Goal: Find specific page/section: Find specific page/section

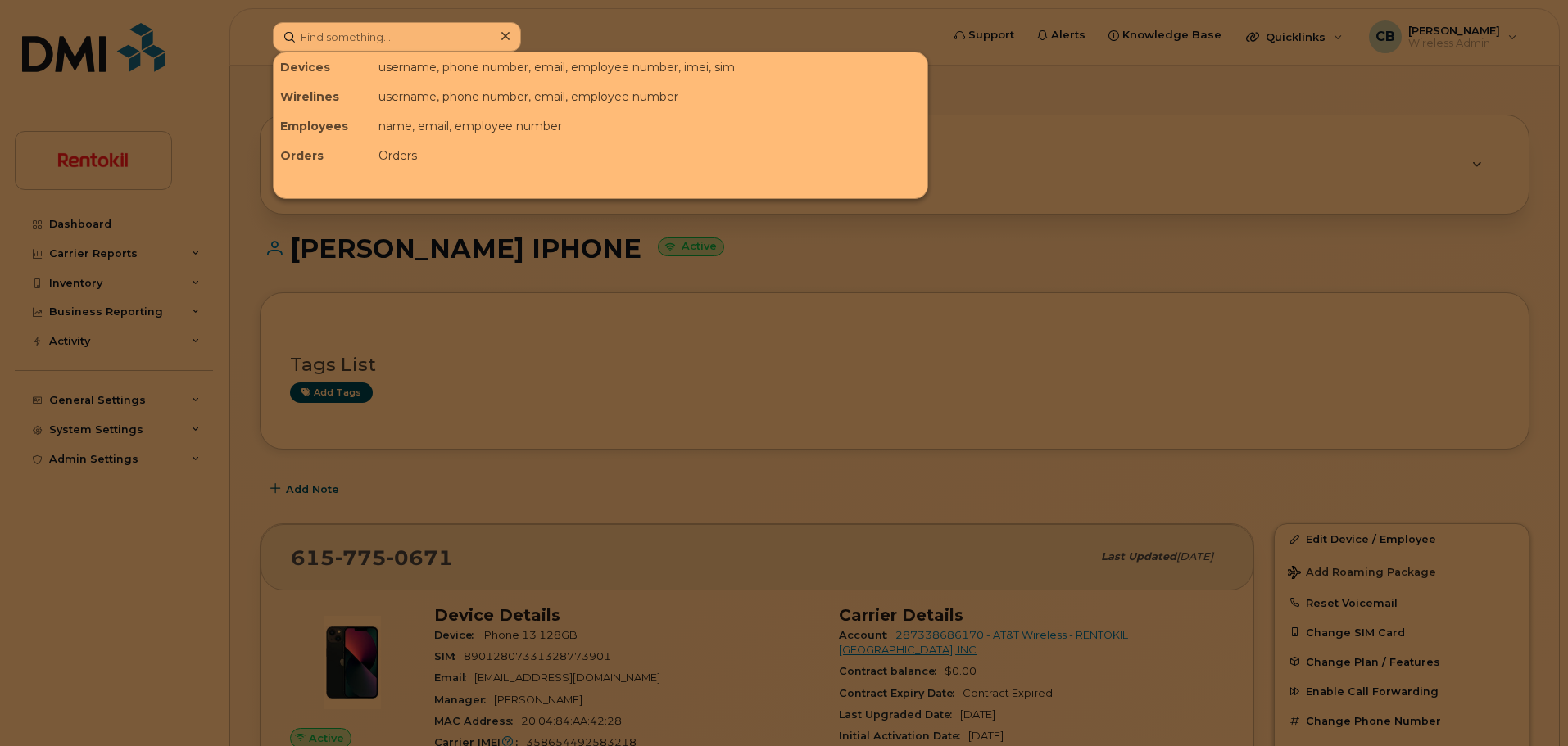
click at [406, 35] on input at bounding box center [397, 37] width 248 height 29
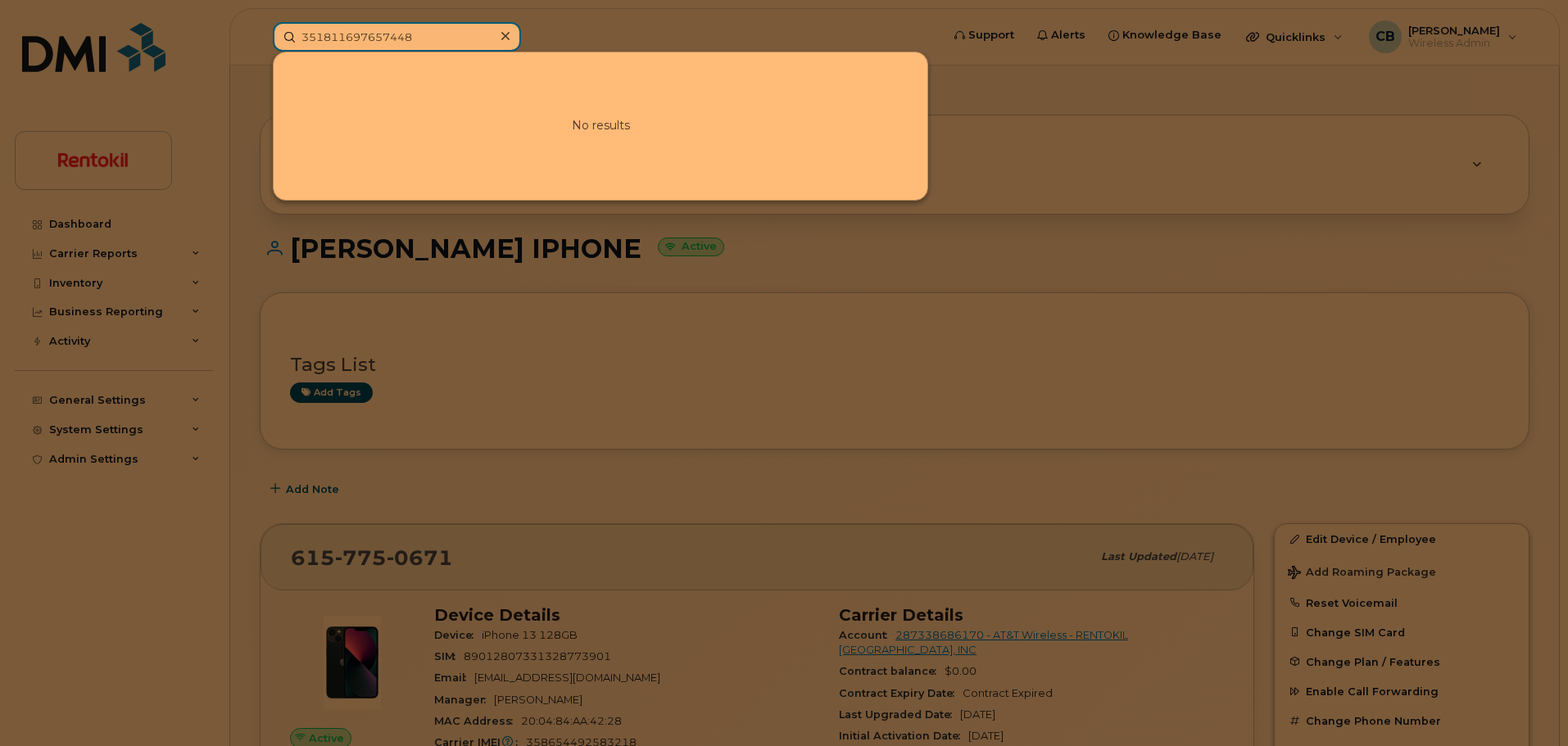
drag, startPoint x: 392, startPoint y: 37, endPoint x: 217, endPoint y: 39, distance: 175.0
click at [260, 39] on div "351811697657448 No results" at bounding box center [601, 37] width 683 height 29
paste input "5104328071"
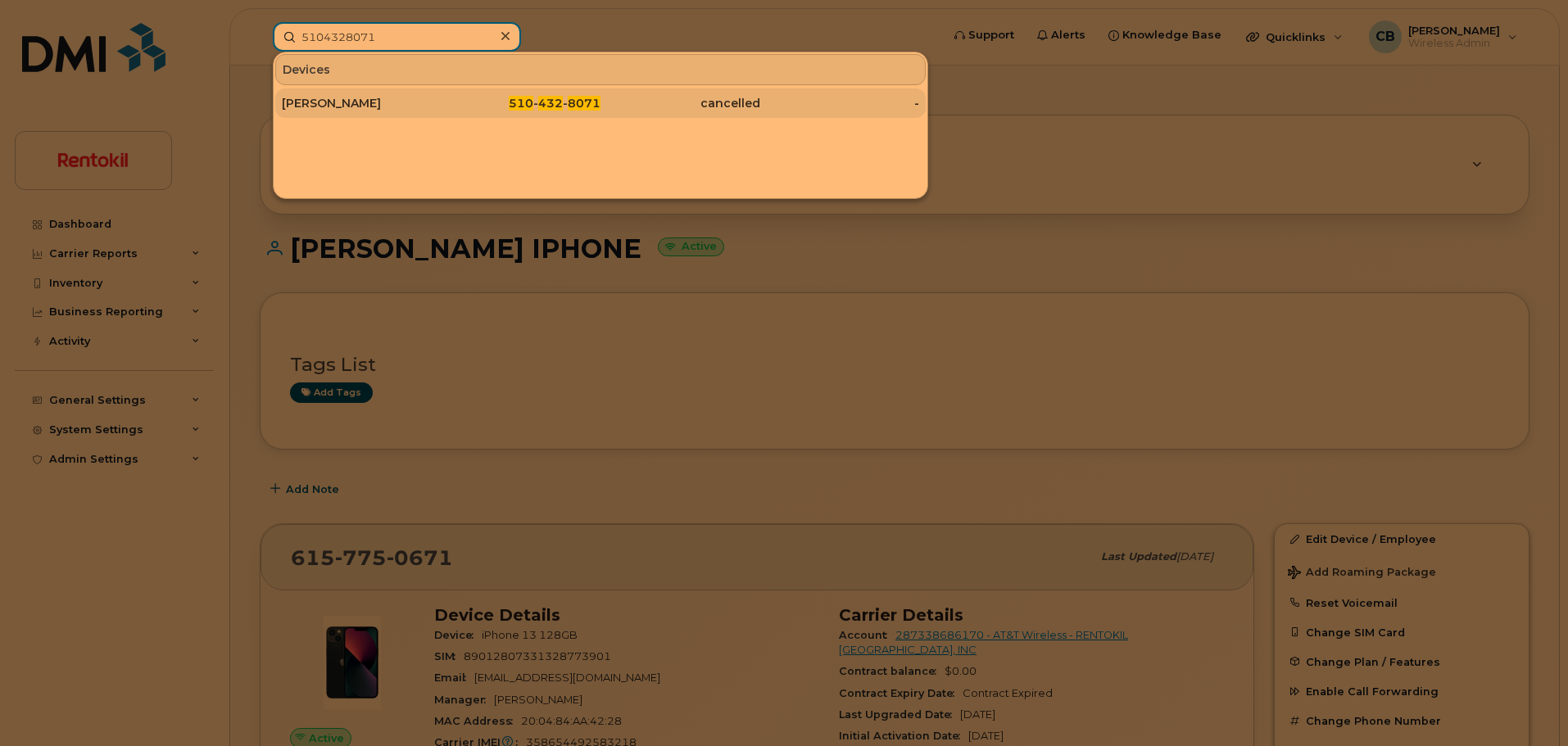
type input "5104328071"
click at [362, 109] on div "[PERSON_NAME]" at bounding box center [361, 103] width 160 height 16
